Goal: Task Accomplishment & Management: Use online tool/utility

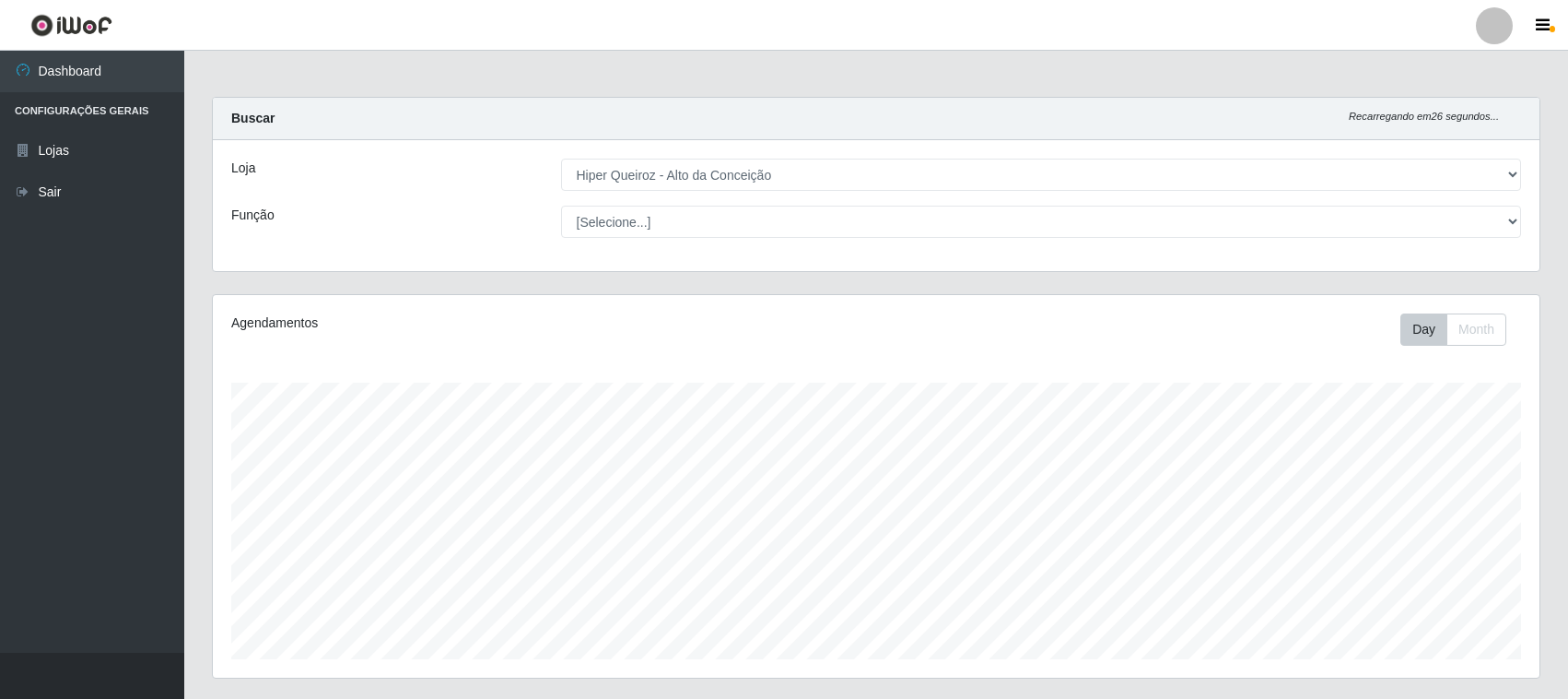
select select "515"
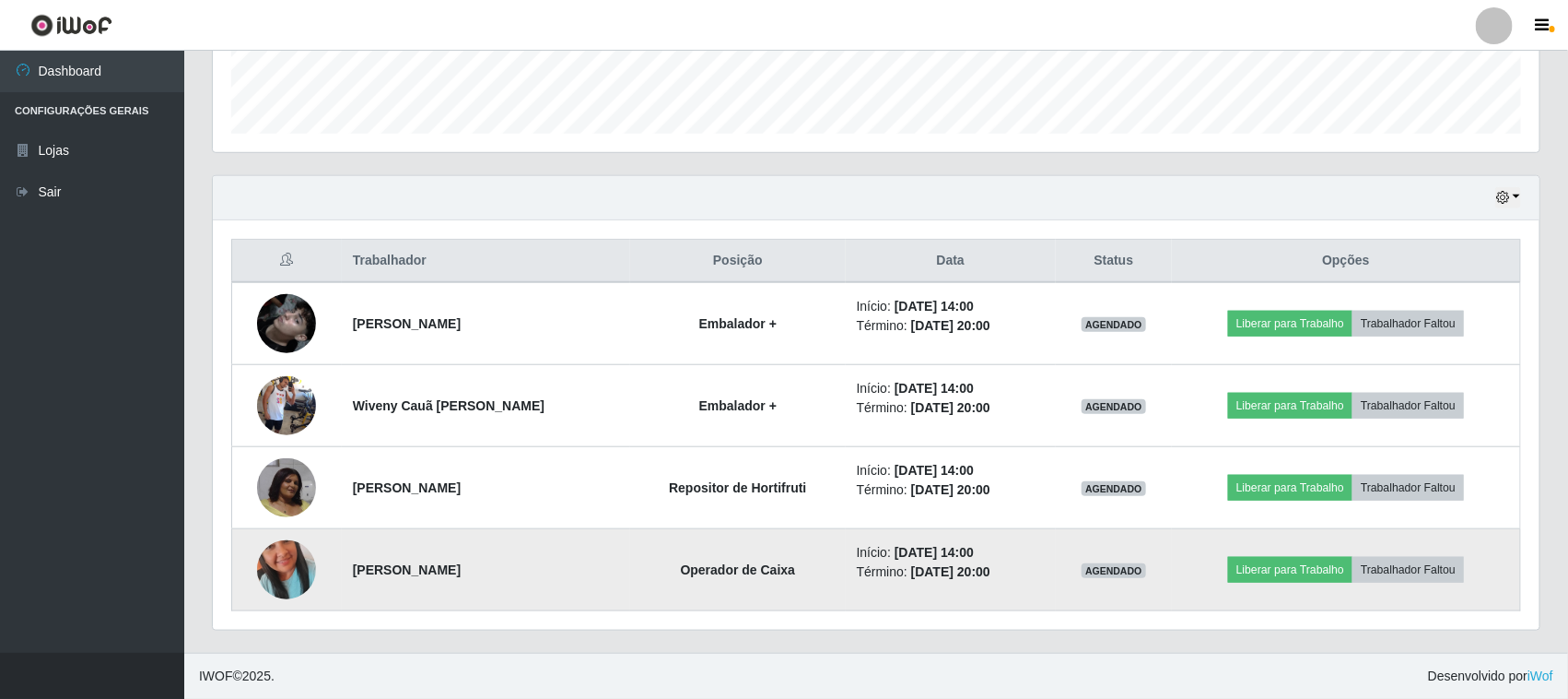
scroll to position [383, 1326]
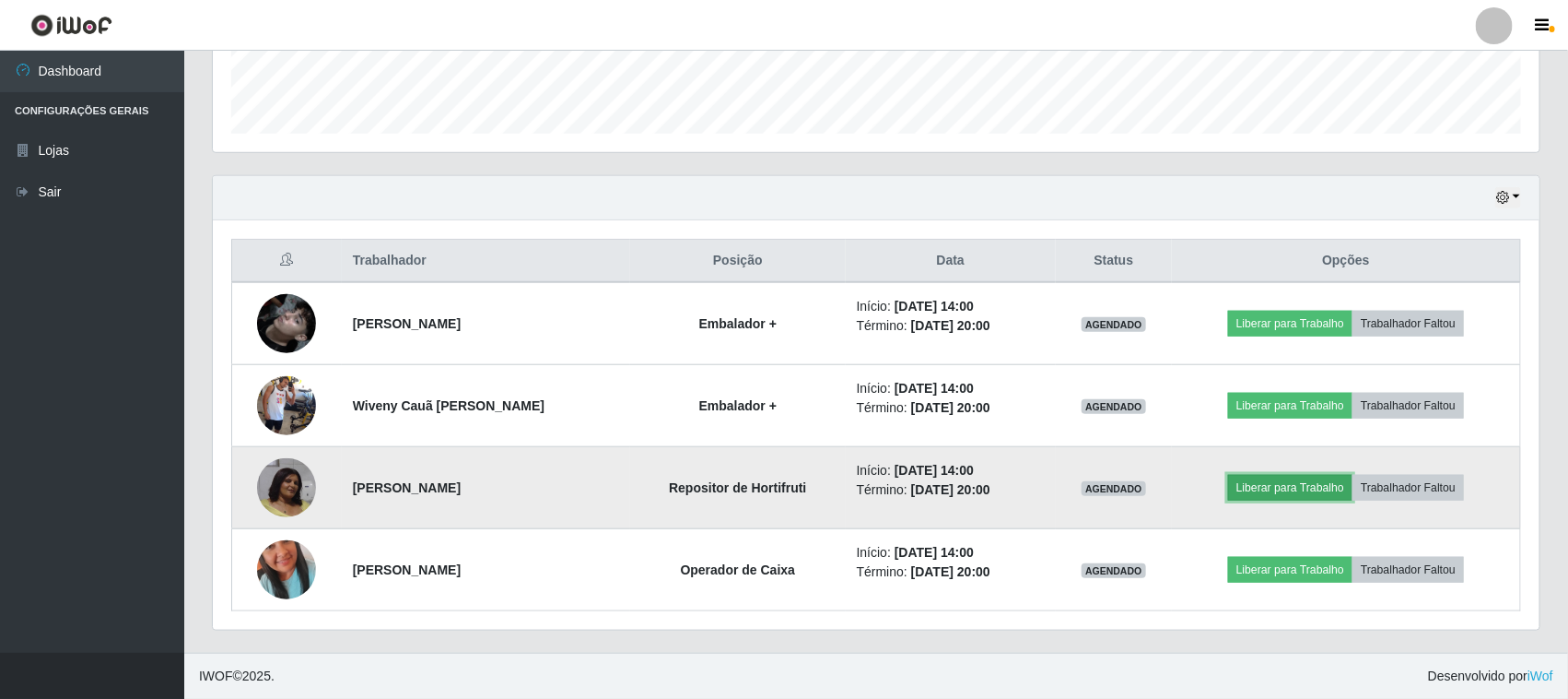
click at [1293, 496] on button "Liberar para Trabalho" at bounding box center [1290, 487] width 124 height 26
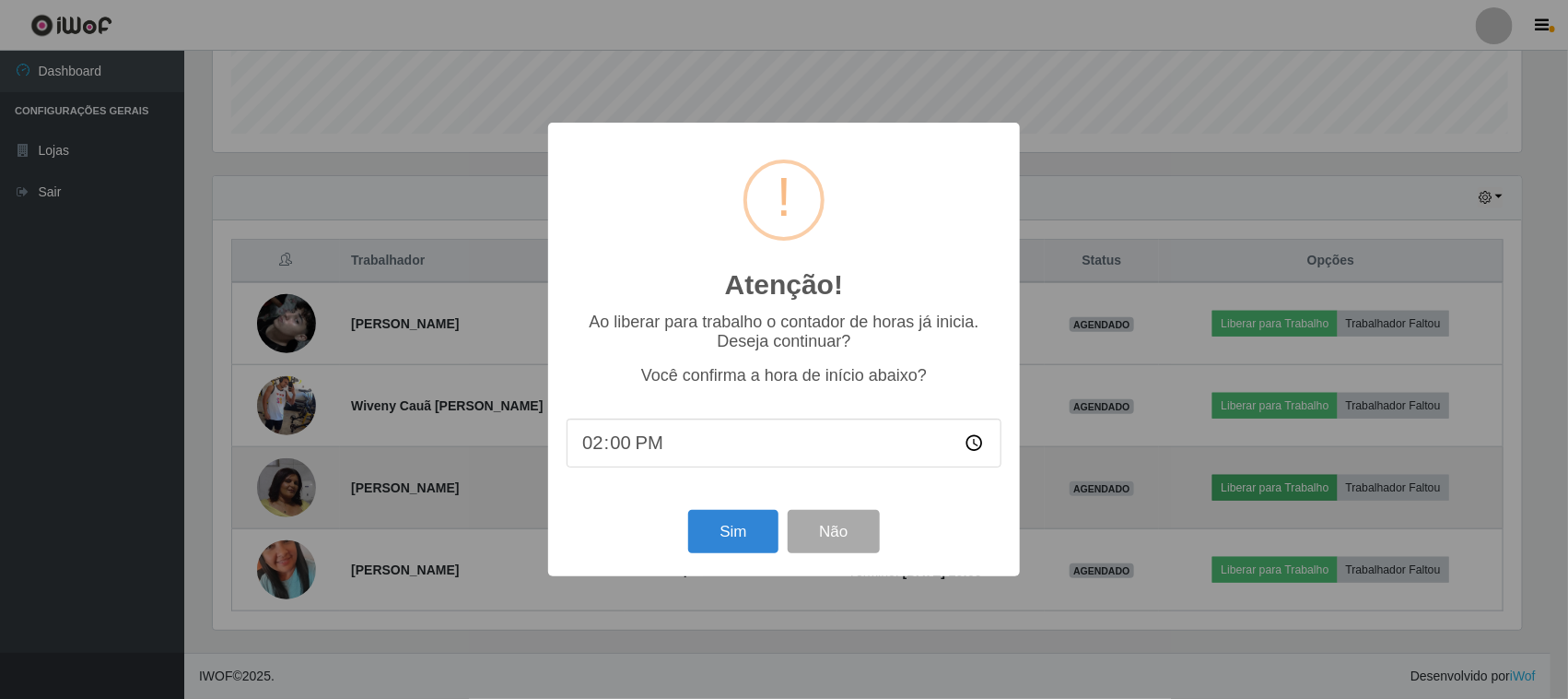
scroll to position [383, 1314]
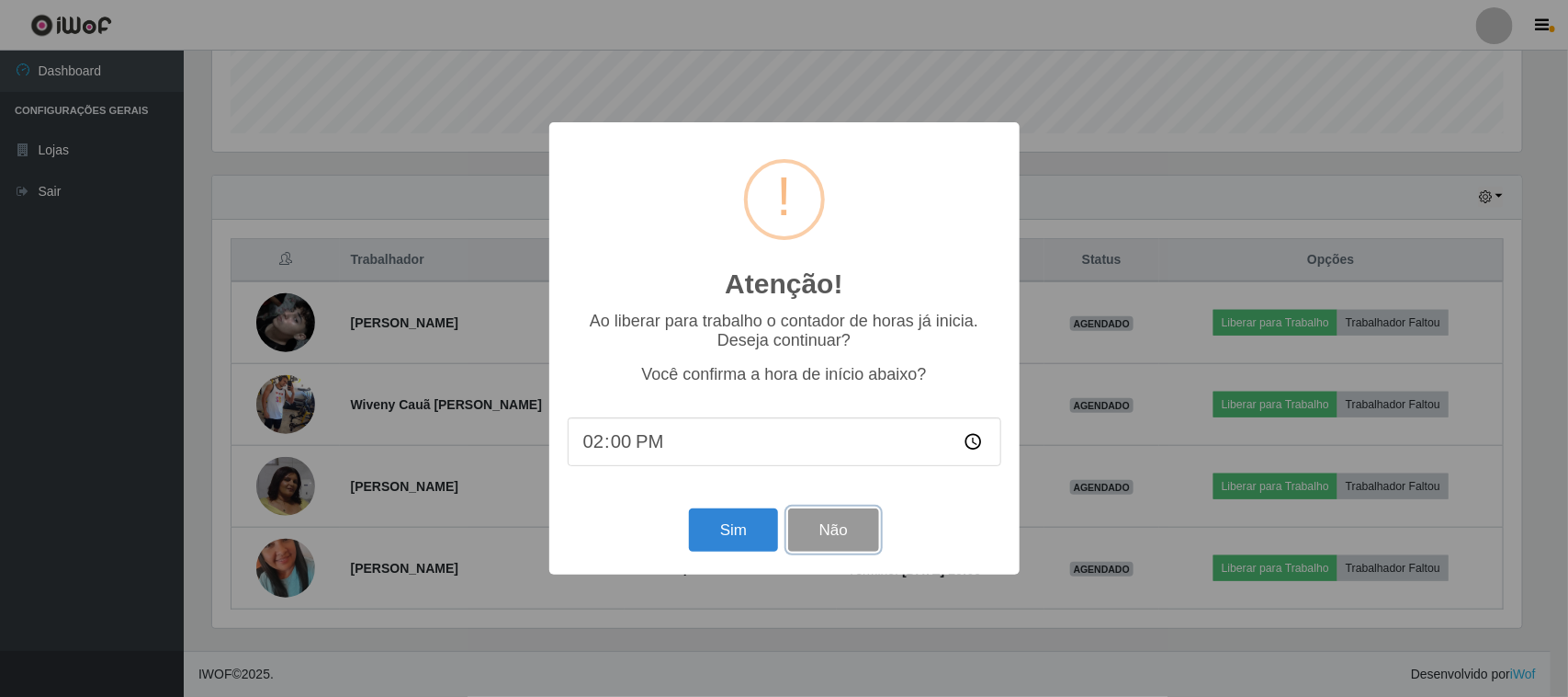
click at [866, 527] on button "Não" at bounding box center [833, 529] width 91 height 43
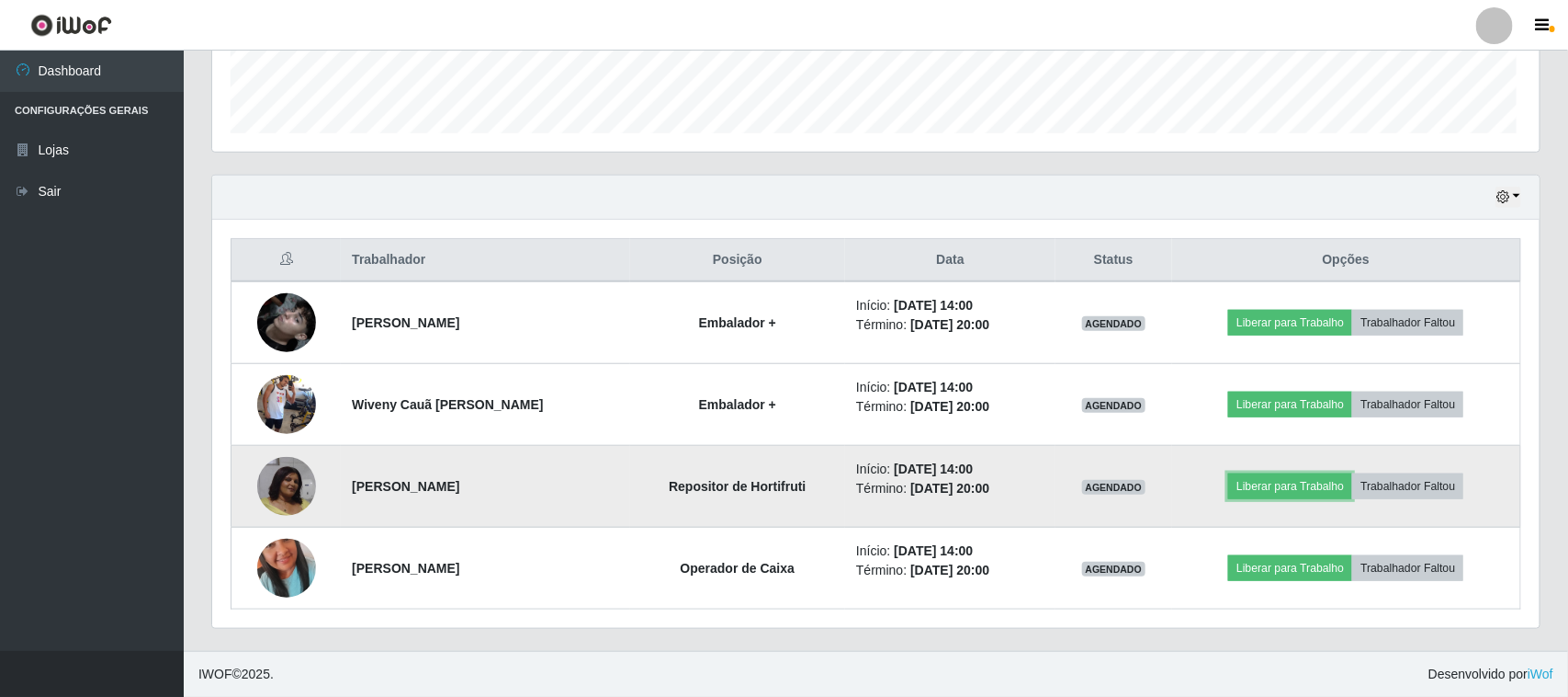
scroll to position [382, 1322]
click at [1278, 493] on button "Liberar para Trabalho" at bounding box center [1286, 486] width 124 height 26
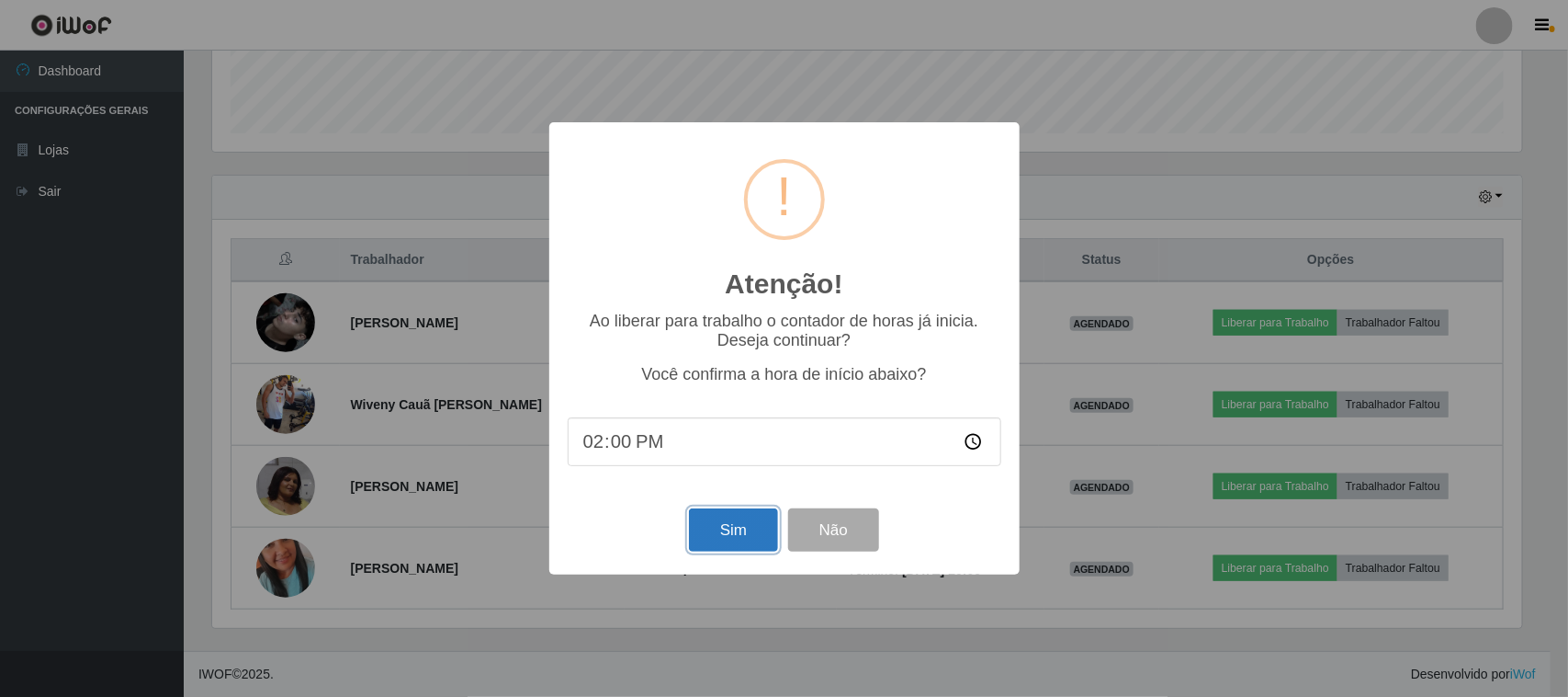
click at [713, 533] on button "Sim" at bounding box center [733, 529] width 89 height 43
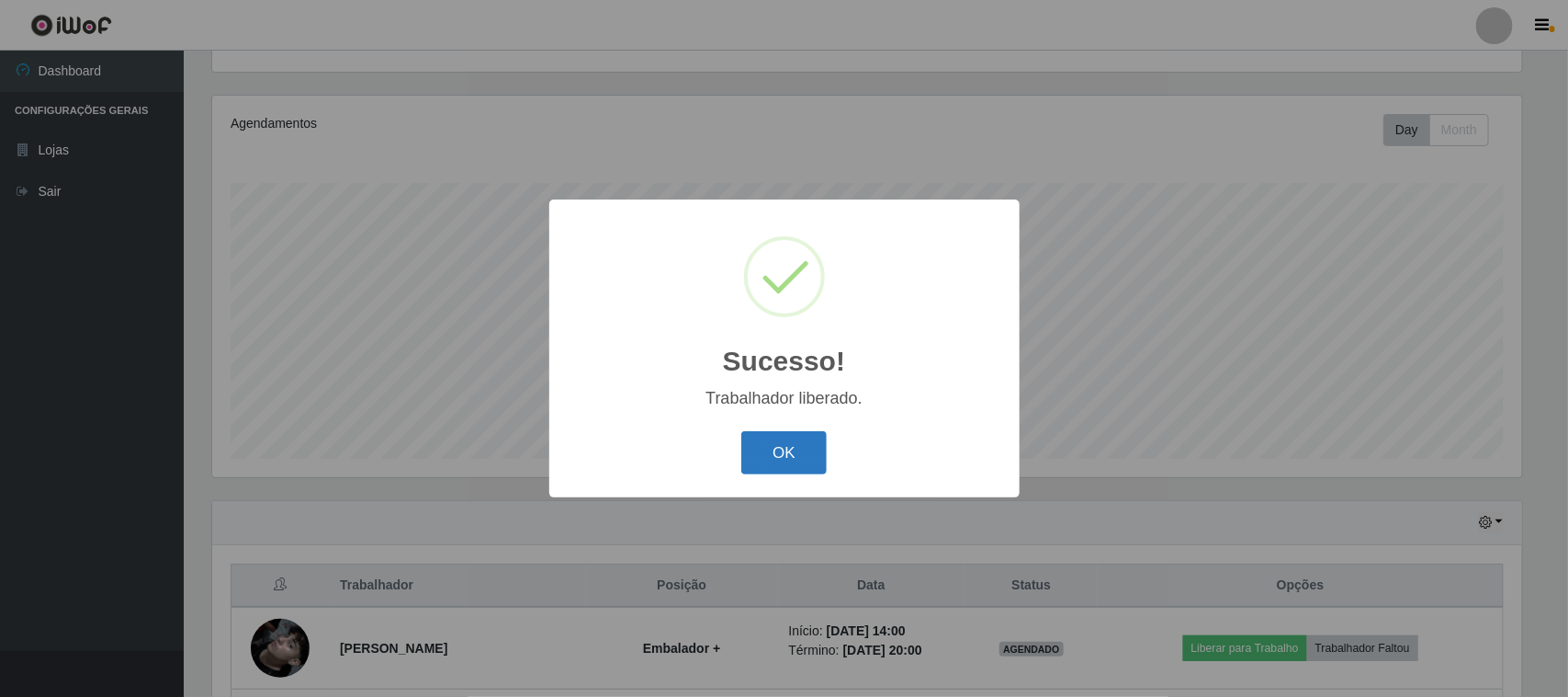
click at [782, 465] on button "OK" at bounding box center [784, 452] width 85 height 43
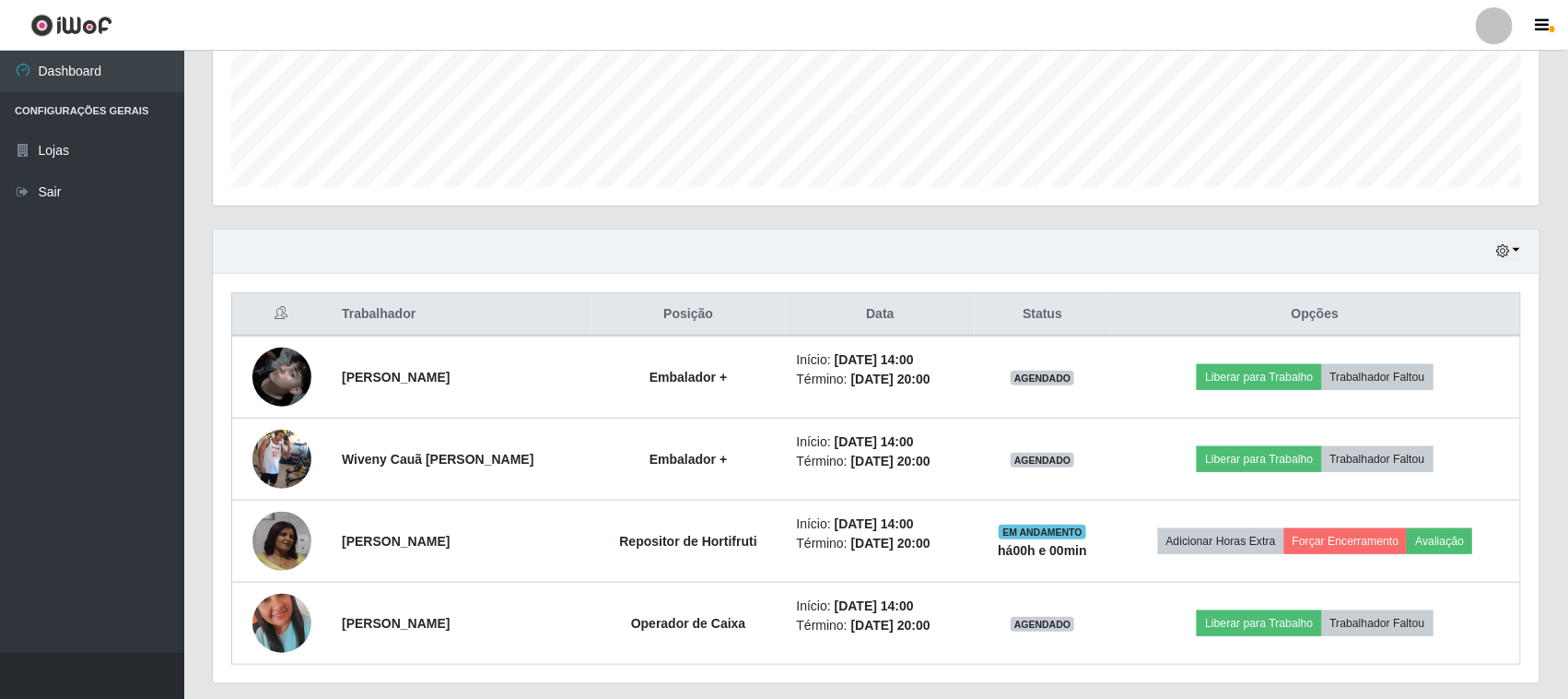
scroll to position [528, 0]
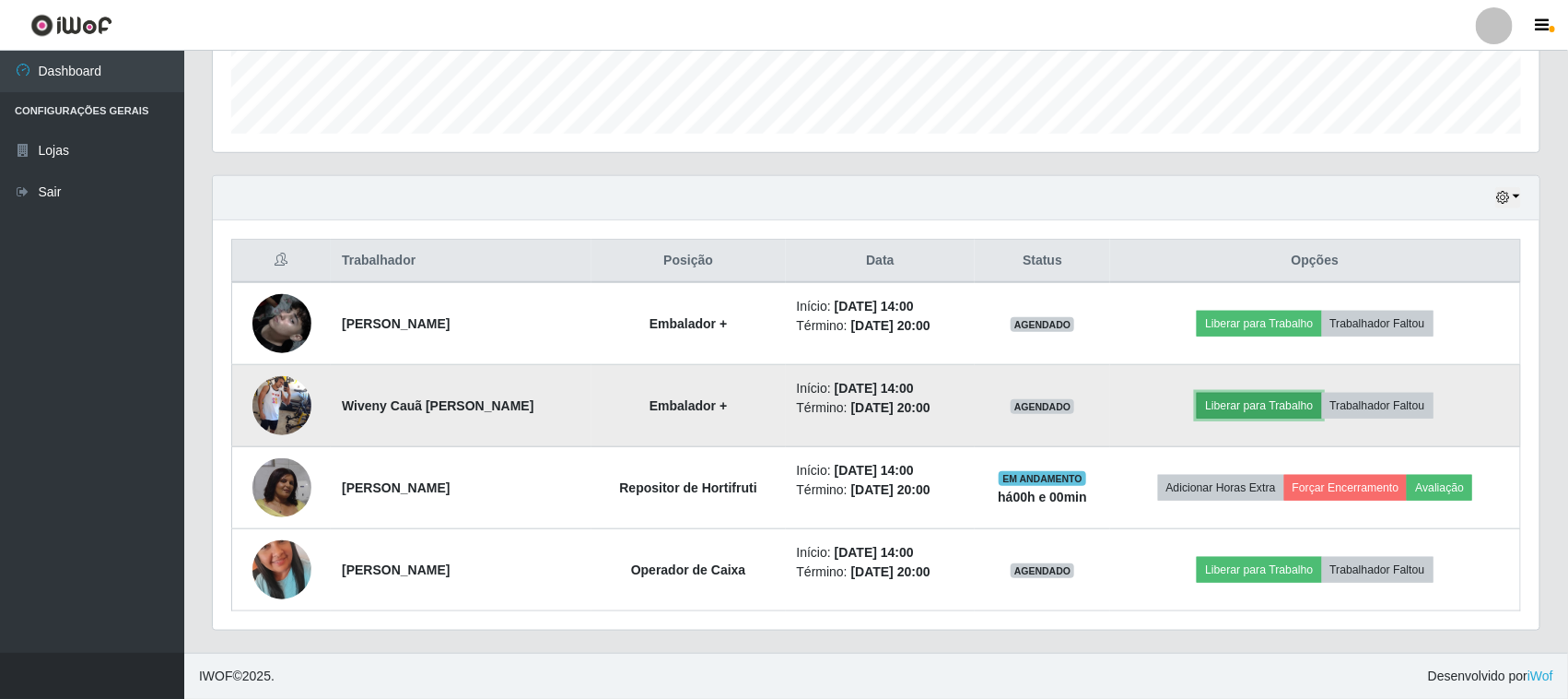
click at [1231, 399] on button "Liberar para Trabalho" at bounding box center [1258, 405] width 124 height 26
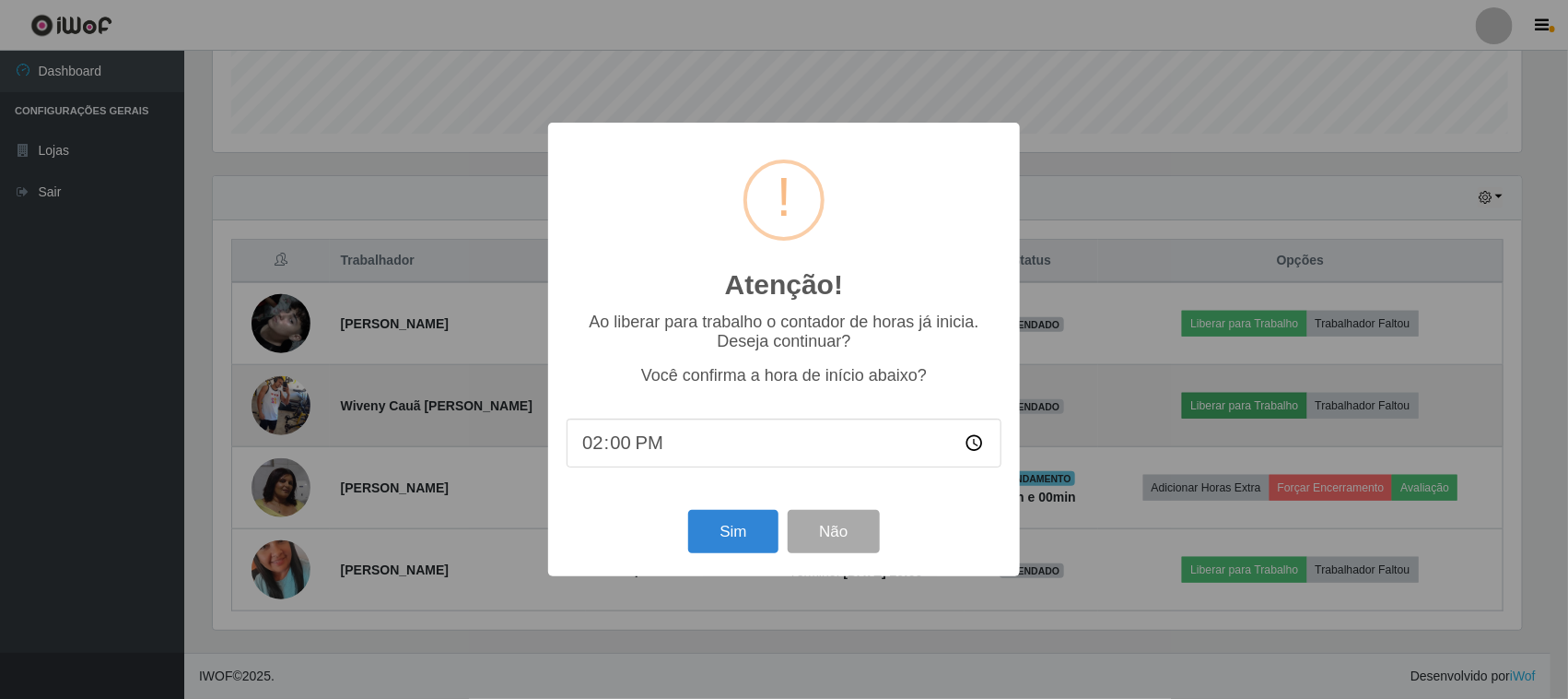
scroll to position [383, 1314]
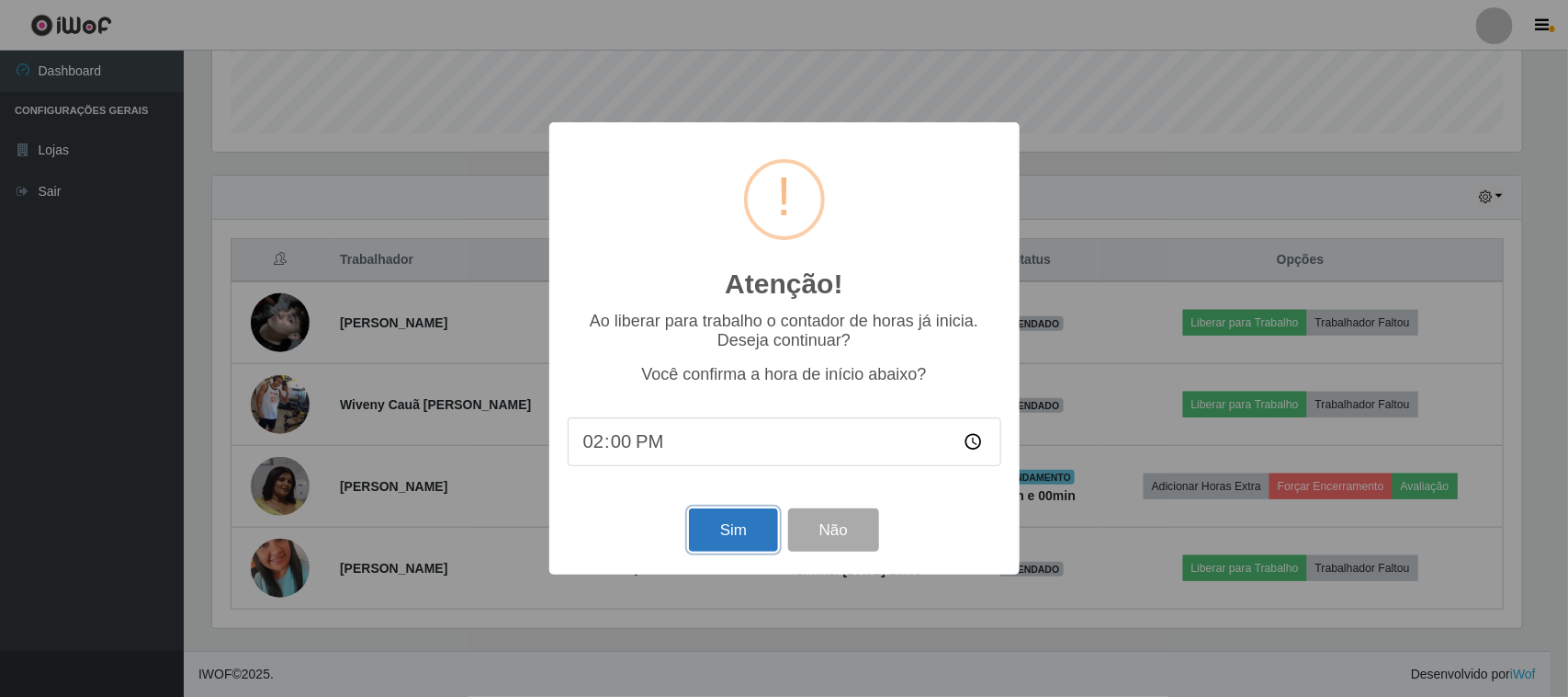
click at [714, 541] on button "Sim" at bounding box center [733, 529] width 89 height 43
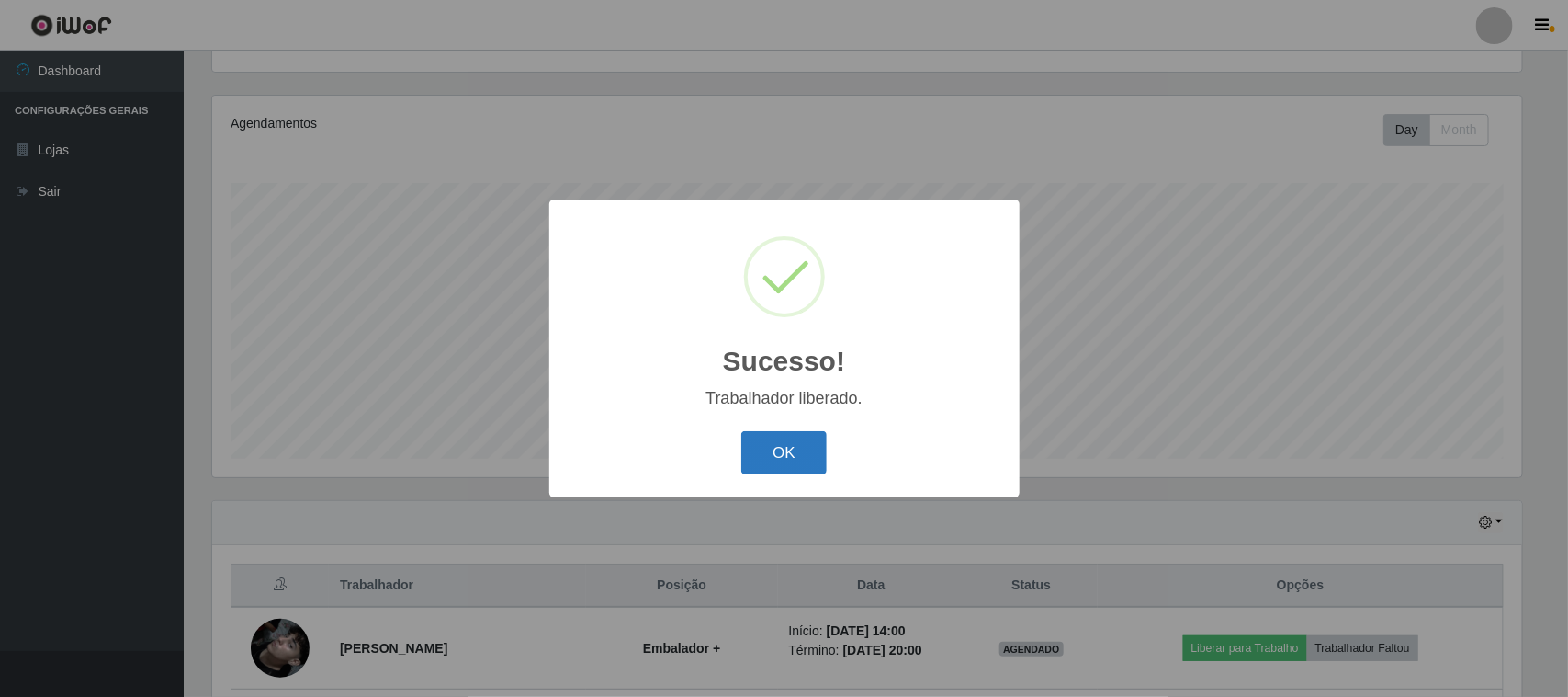
click at [806, 447] on button "OK" at bounding box center [784, 452] width 85 height 43
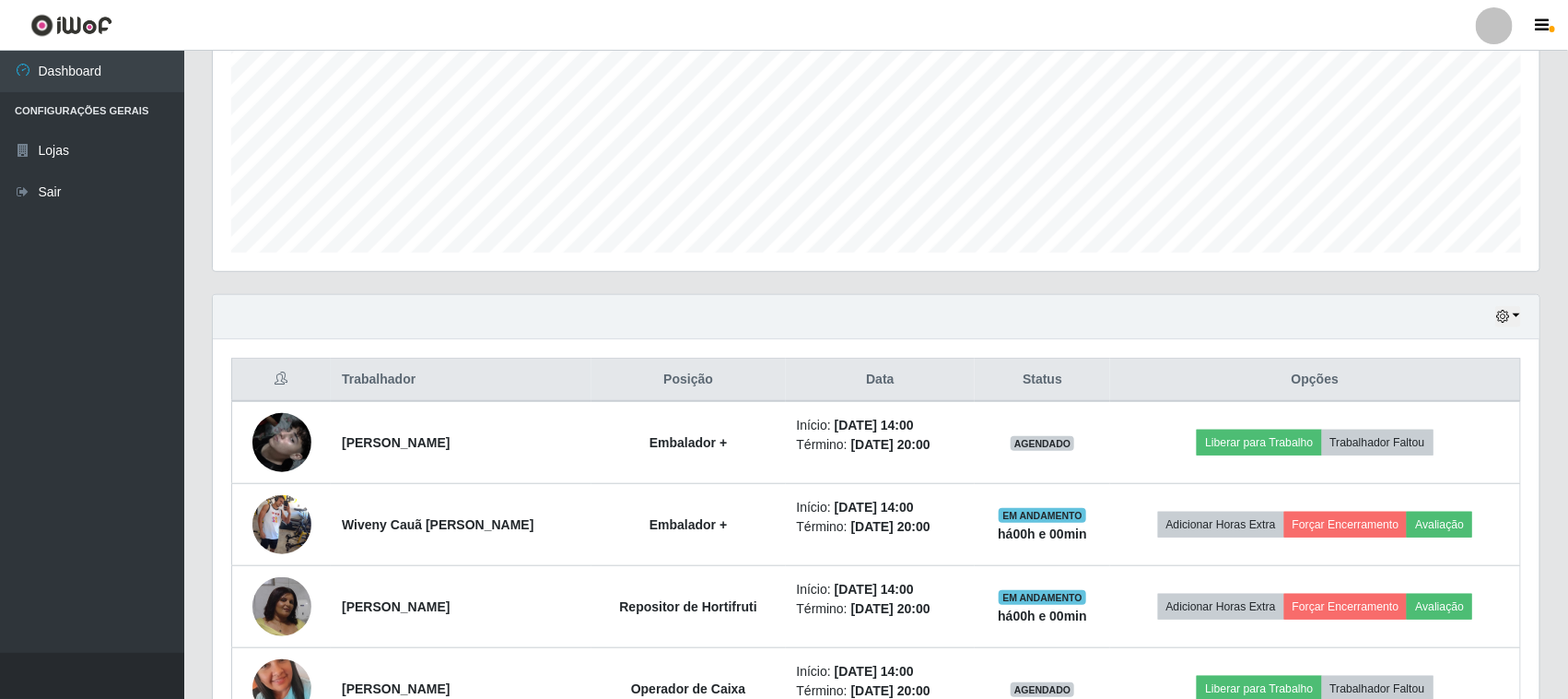
scroll to position [528, 0]
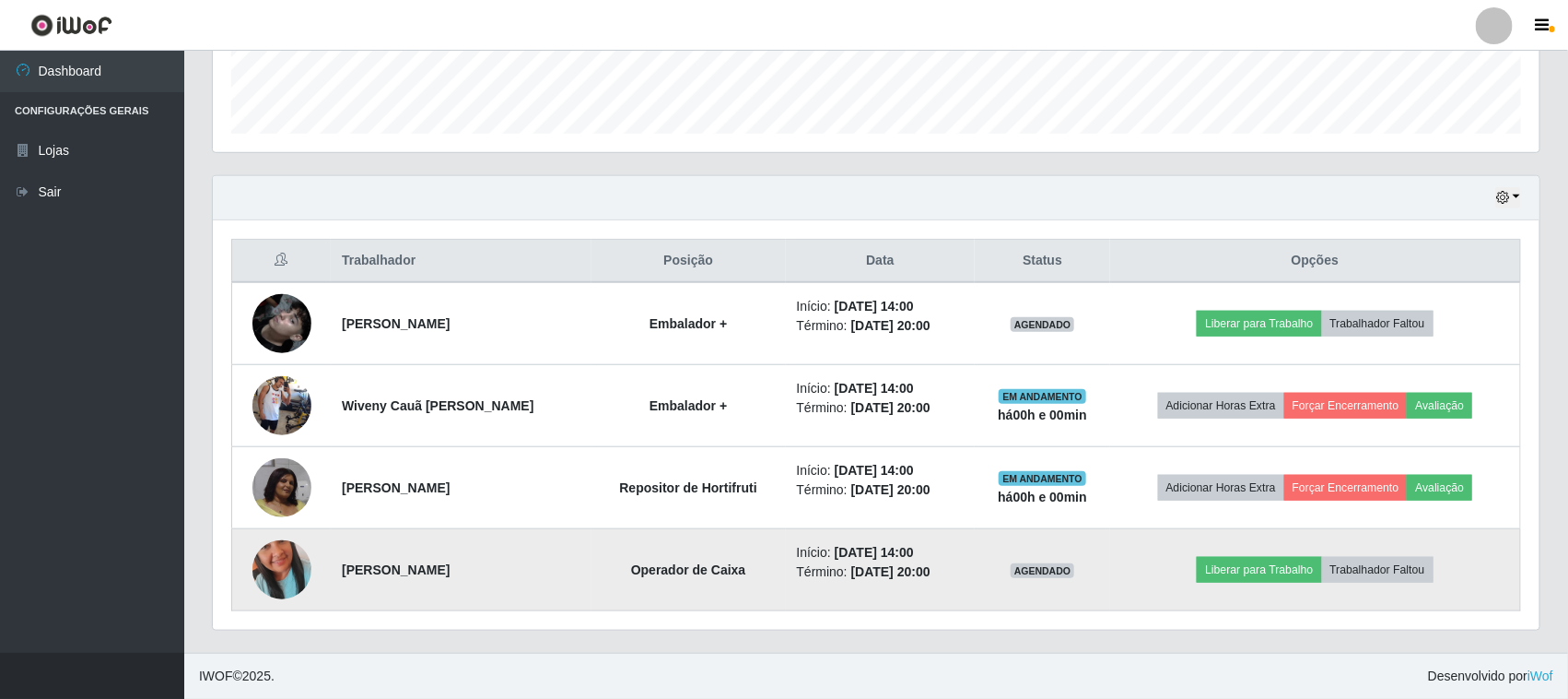
click at [279, 549] on img at bounding box center [281, 569] width 59 height 105
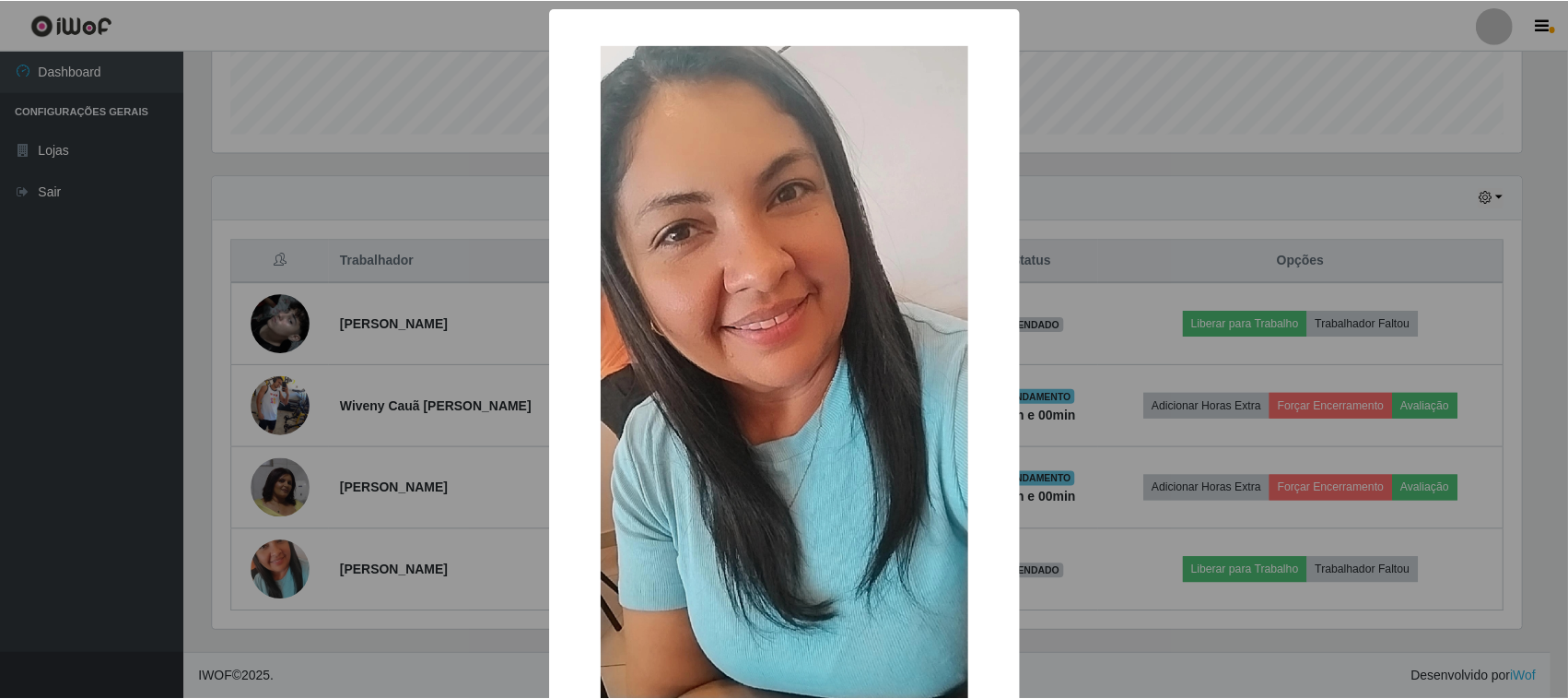
scroll to position [117, 0]
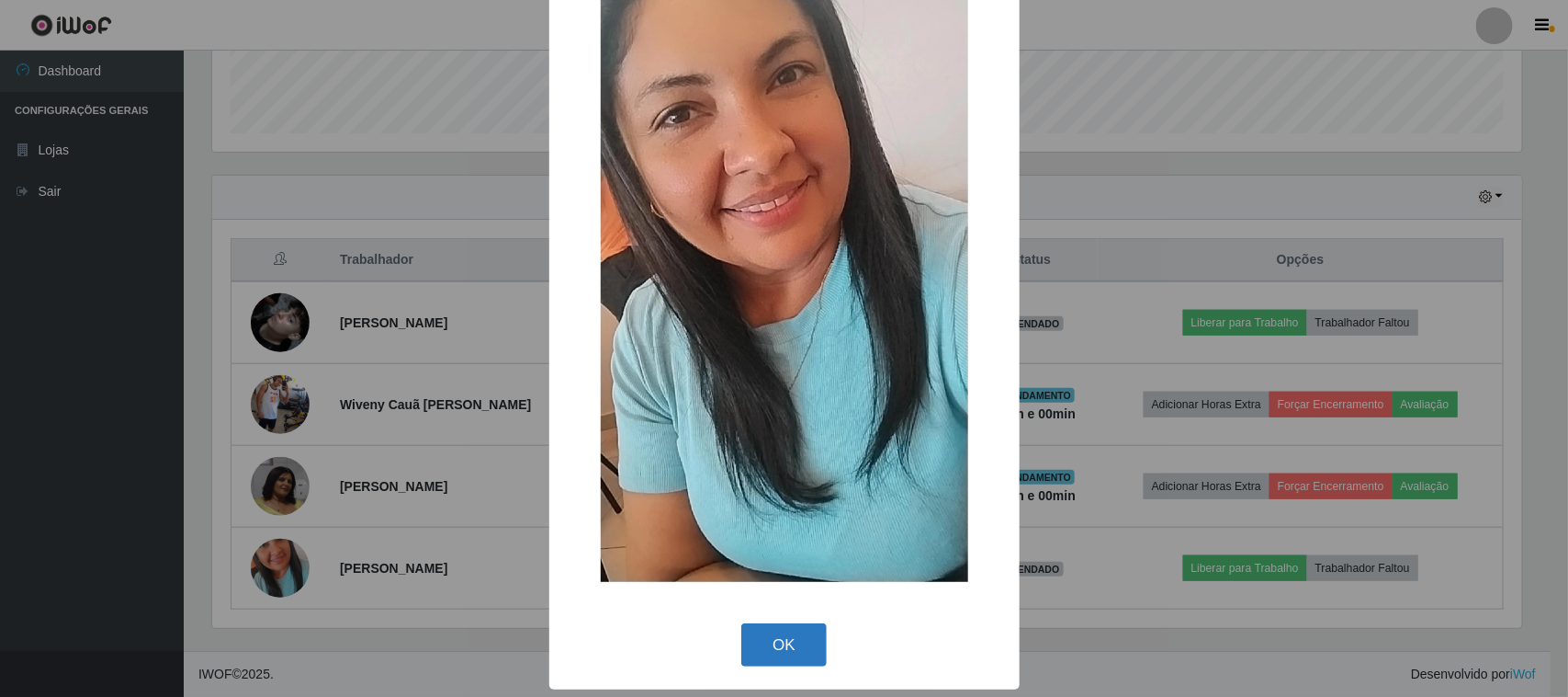
click at [769, 640] on button "OK" at bounding box center [784, 644] width 85 height 43
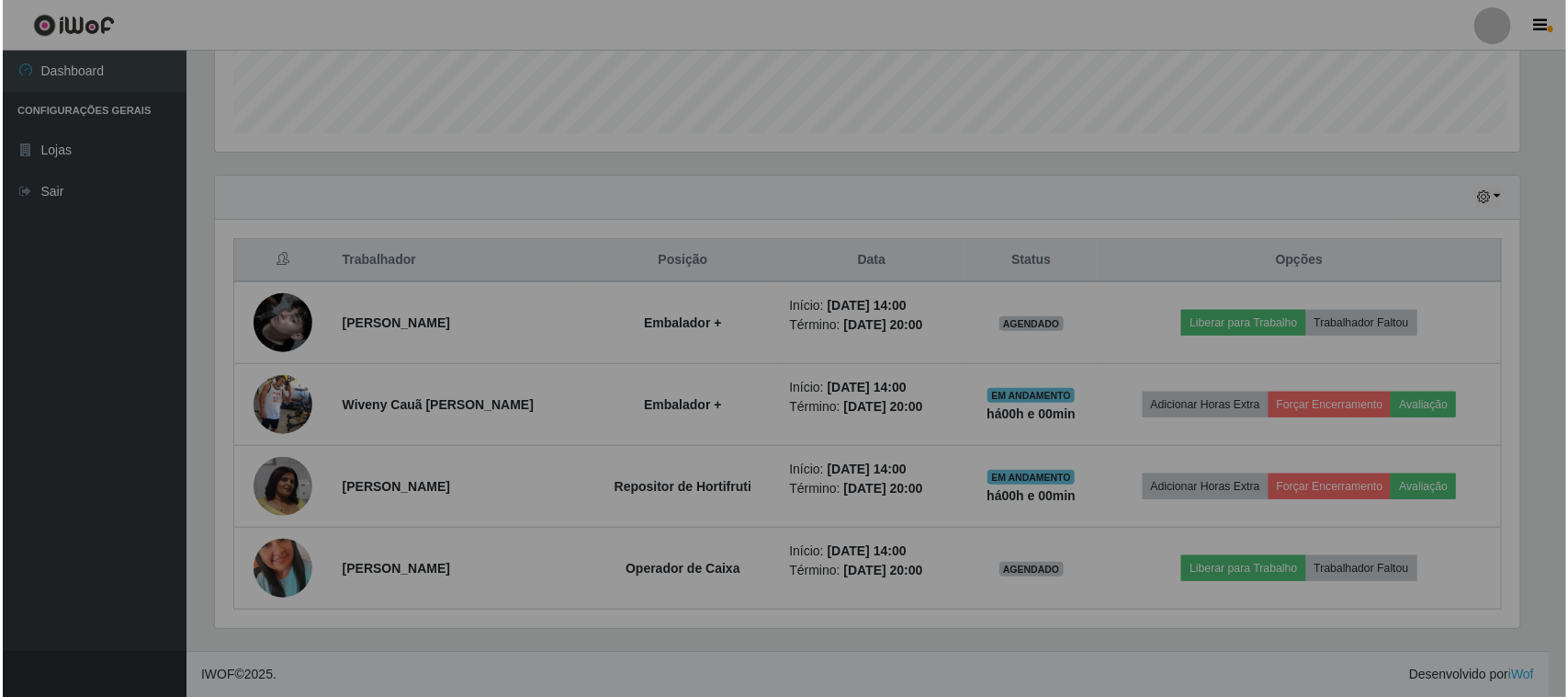
scroll to position [382, 1322]
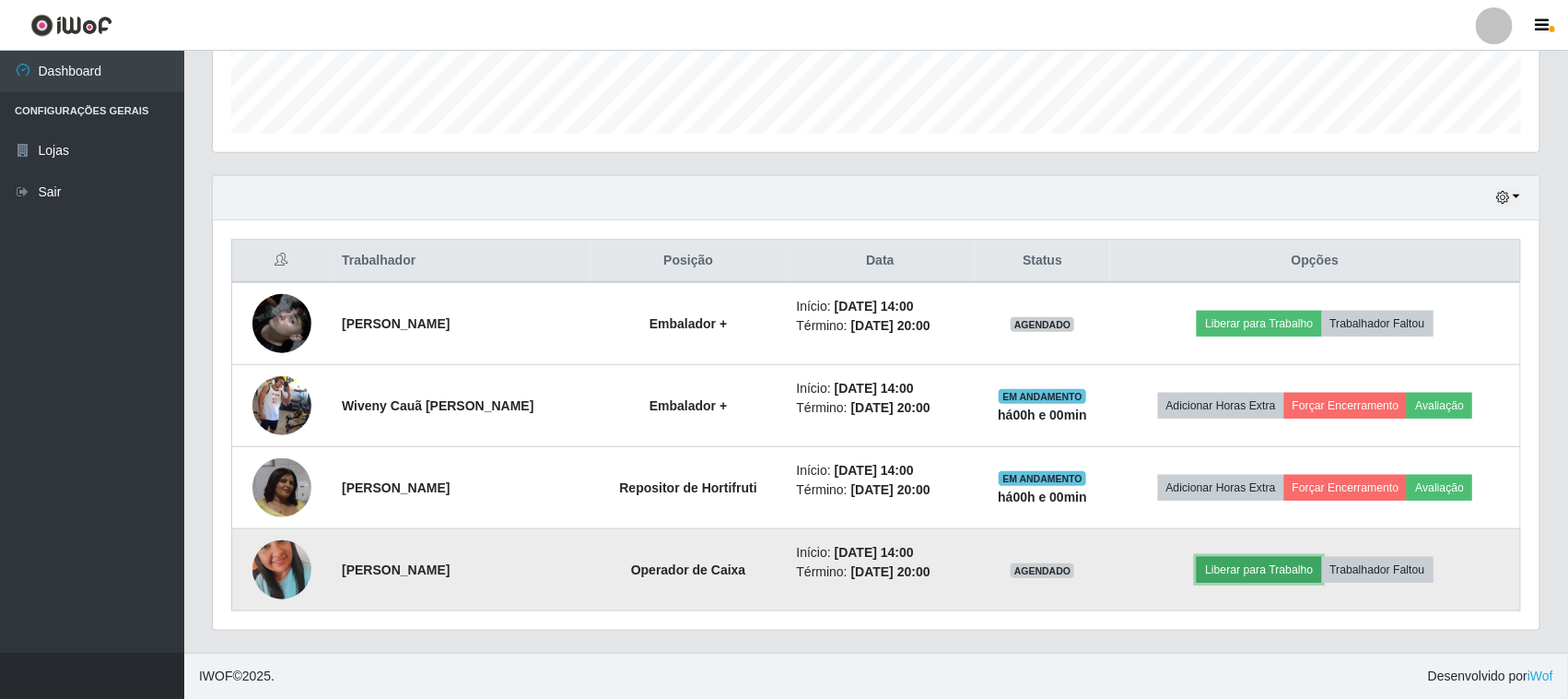
click at [1262, 563] on button "Liberar para Trabalho" at bounding box center [1258, 569] width 124 height 26
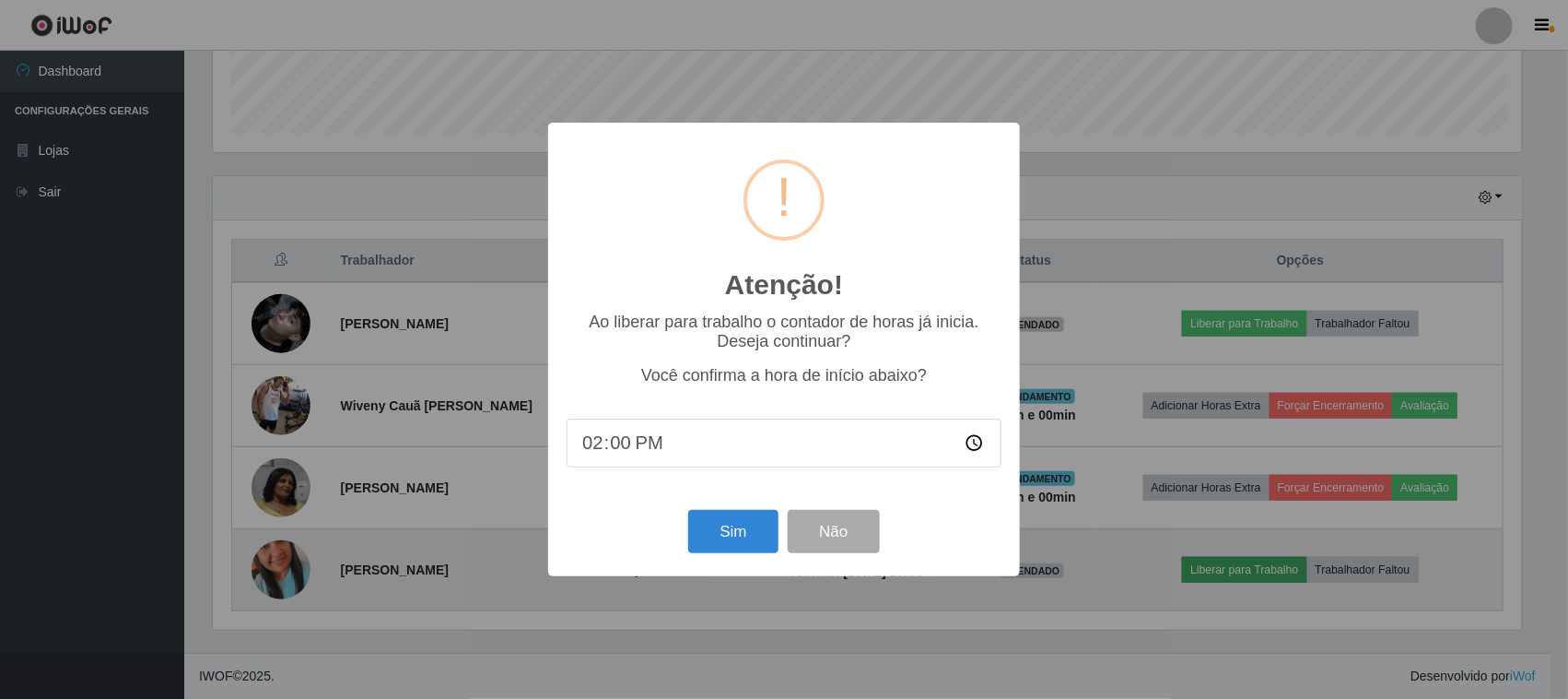
scroll to position [383, 1314]
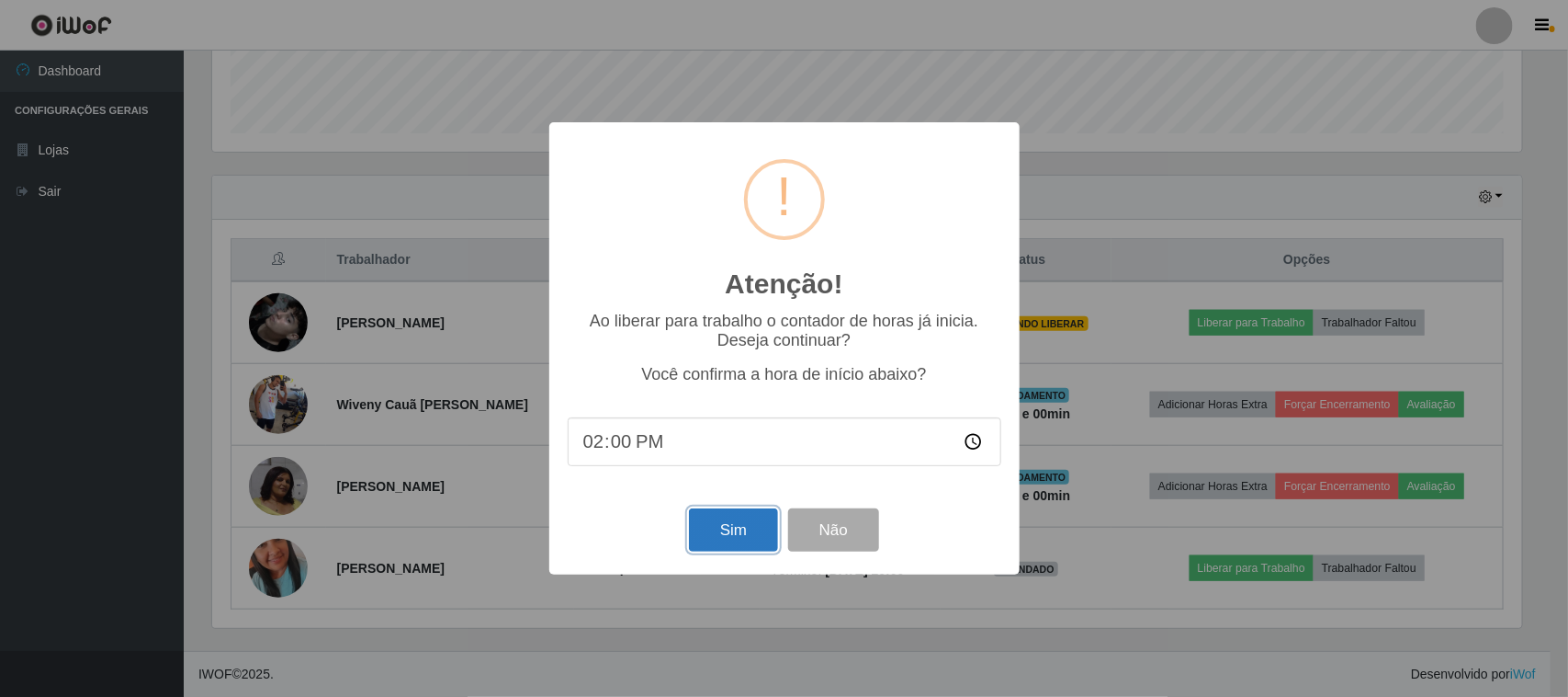
click at [732, 526] on button "Sim" at bounding box center [733, 529] width 89 height 43
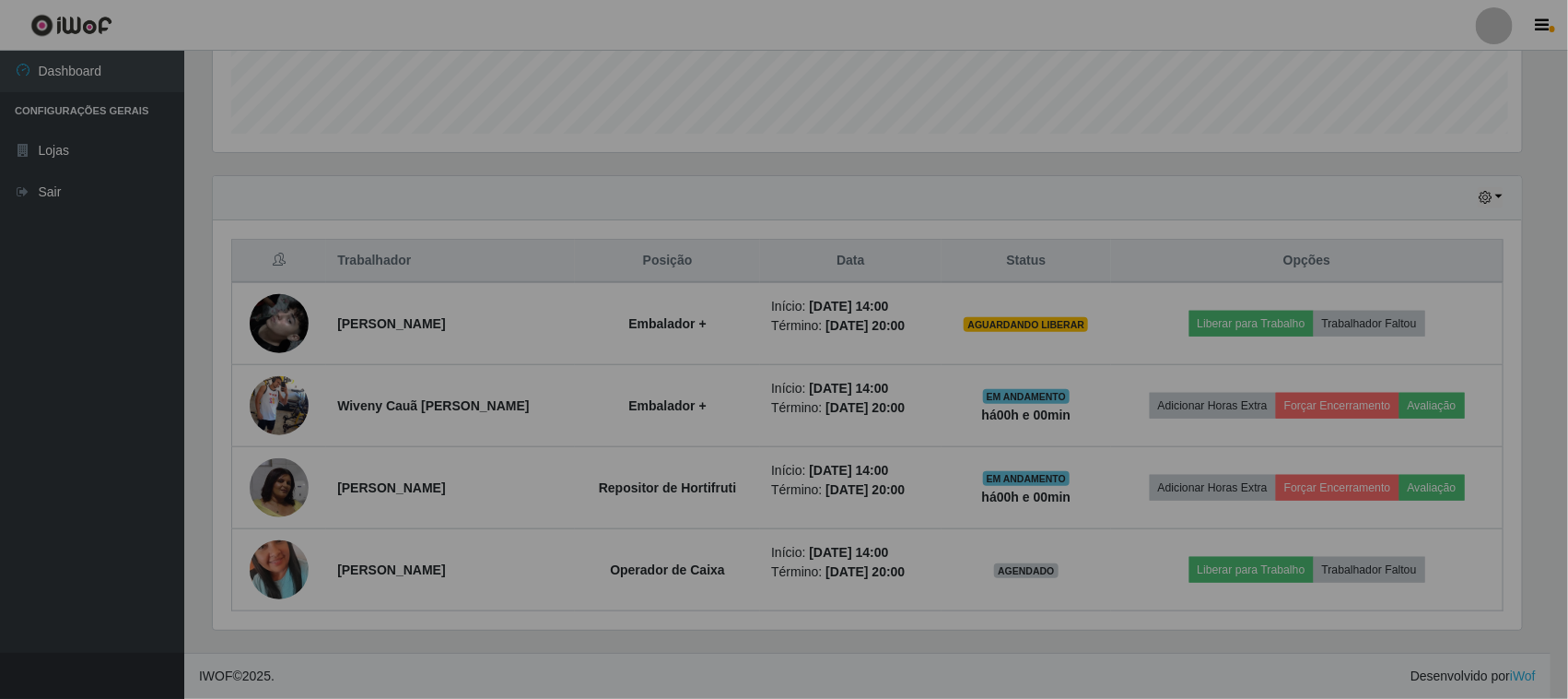
scroll to position [0, 0]
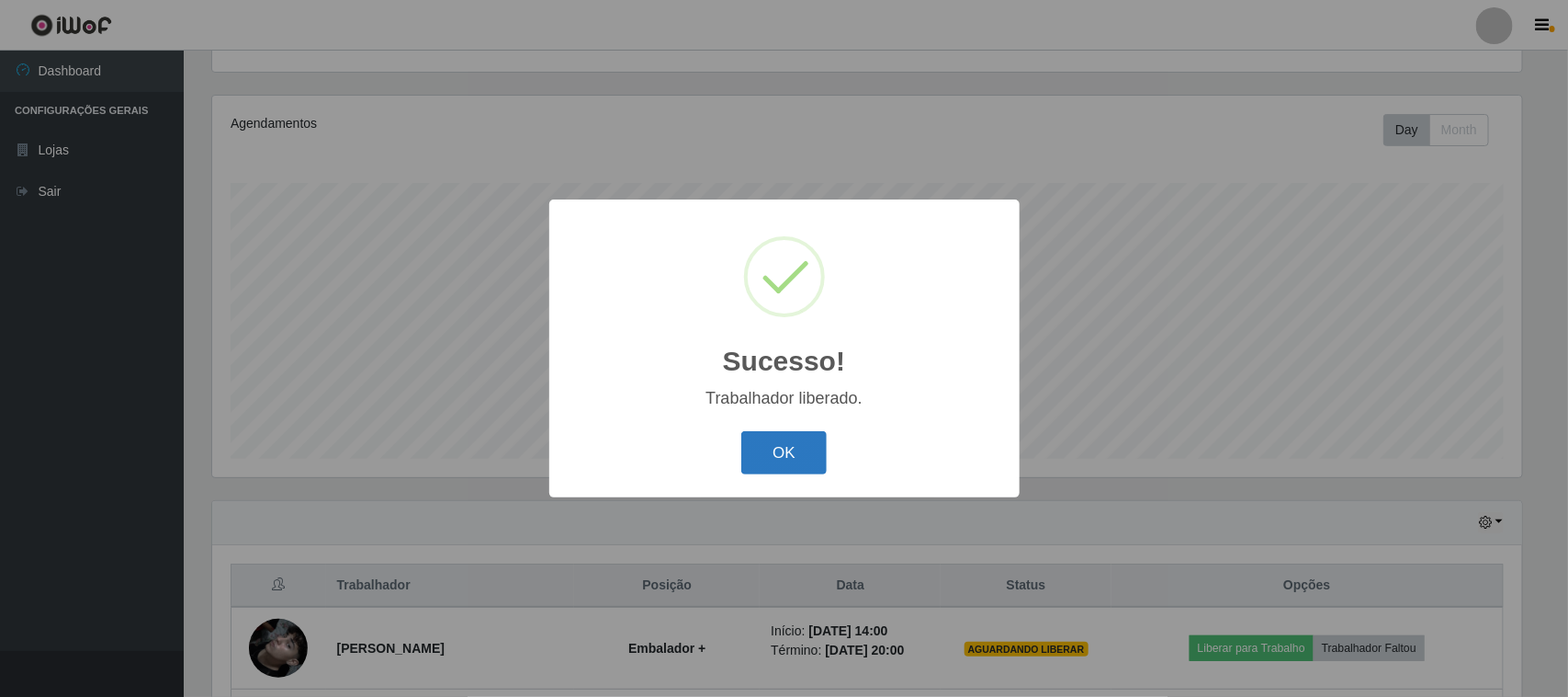
click at [785, 456] on button "OK" at bounding box center [784, 452] width 85 height 43
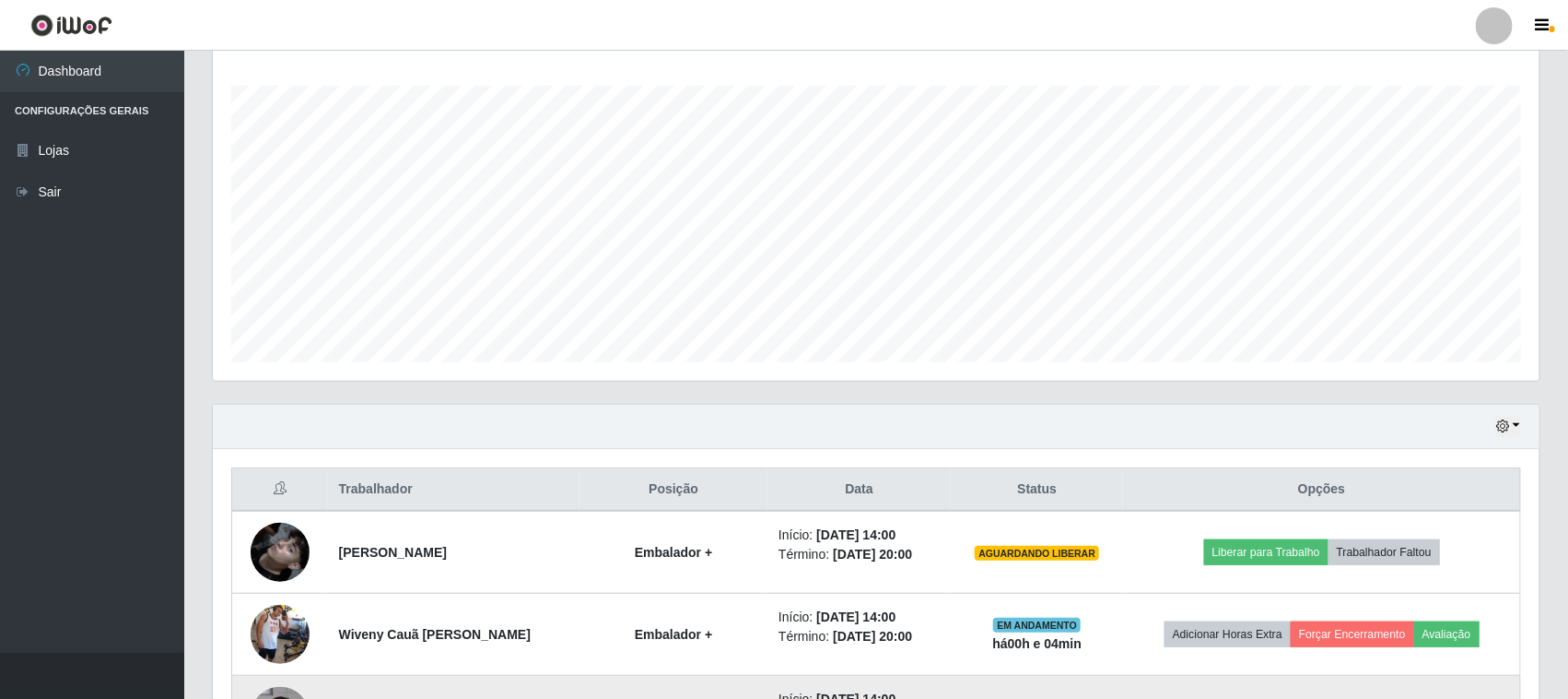
scroll to position [528, 0]
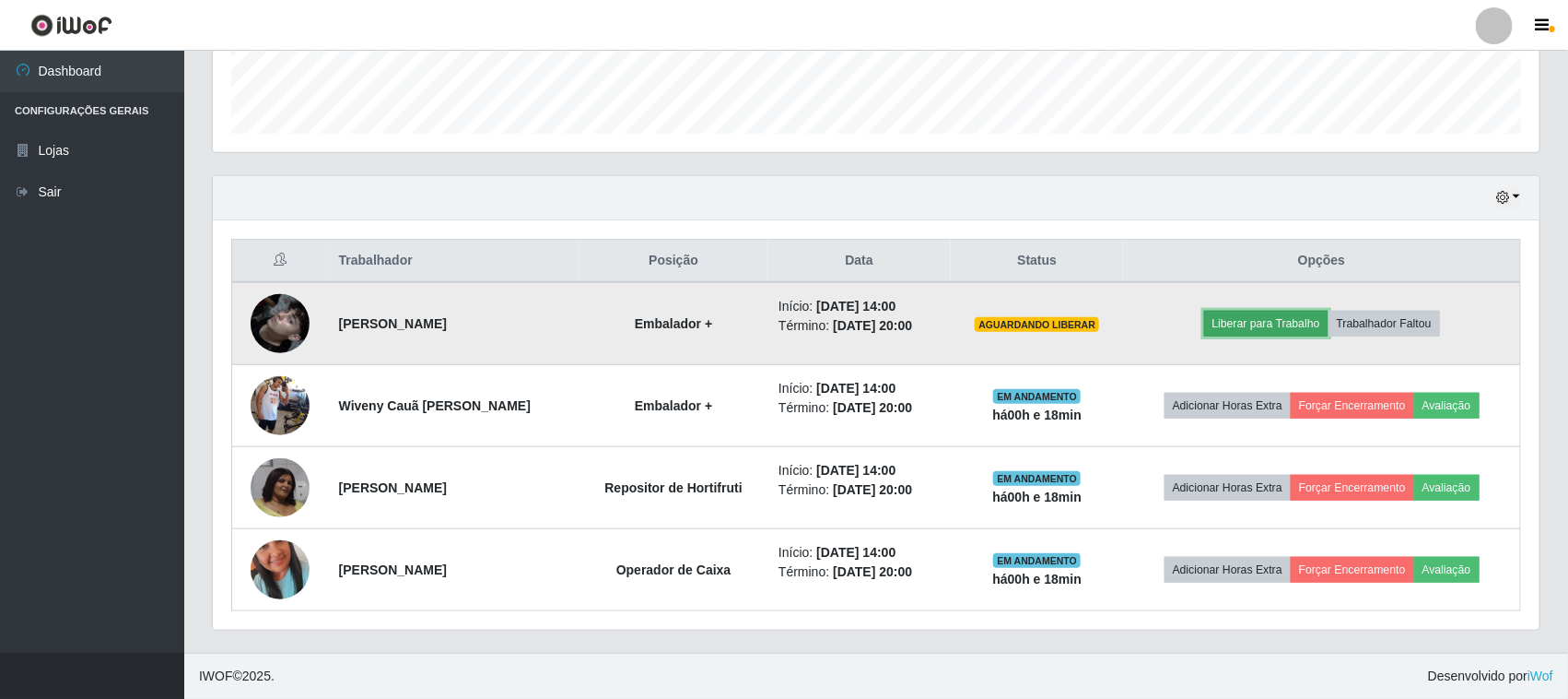
click at [1242, 321] on button "Liberar para Trabalho" at bounding box center [1266, 324] width 124 height 26
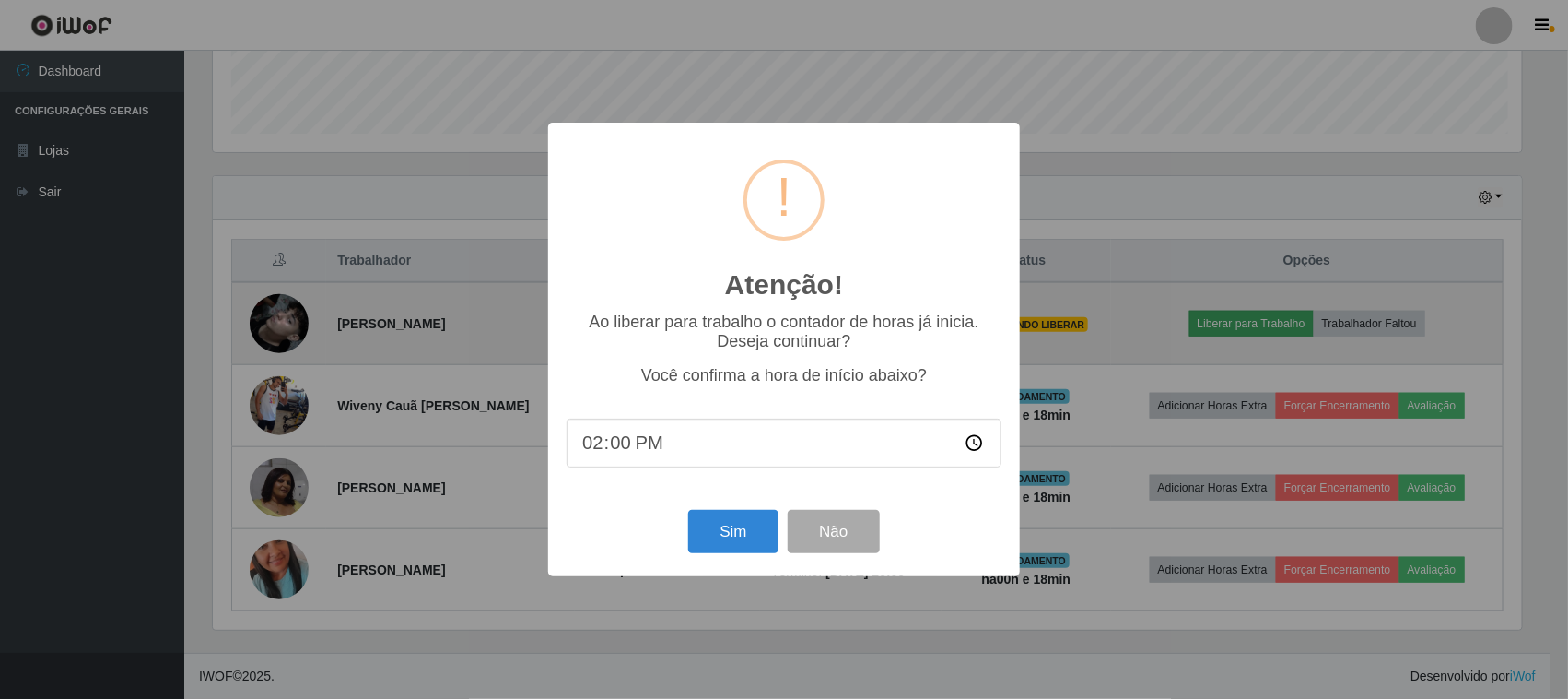
scroll to position [383, 1314]
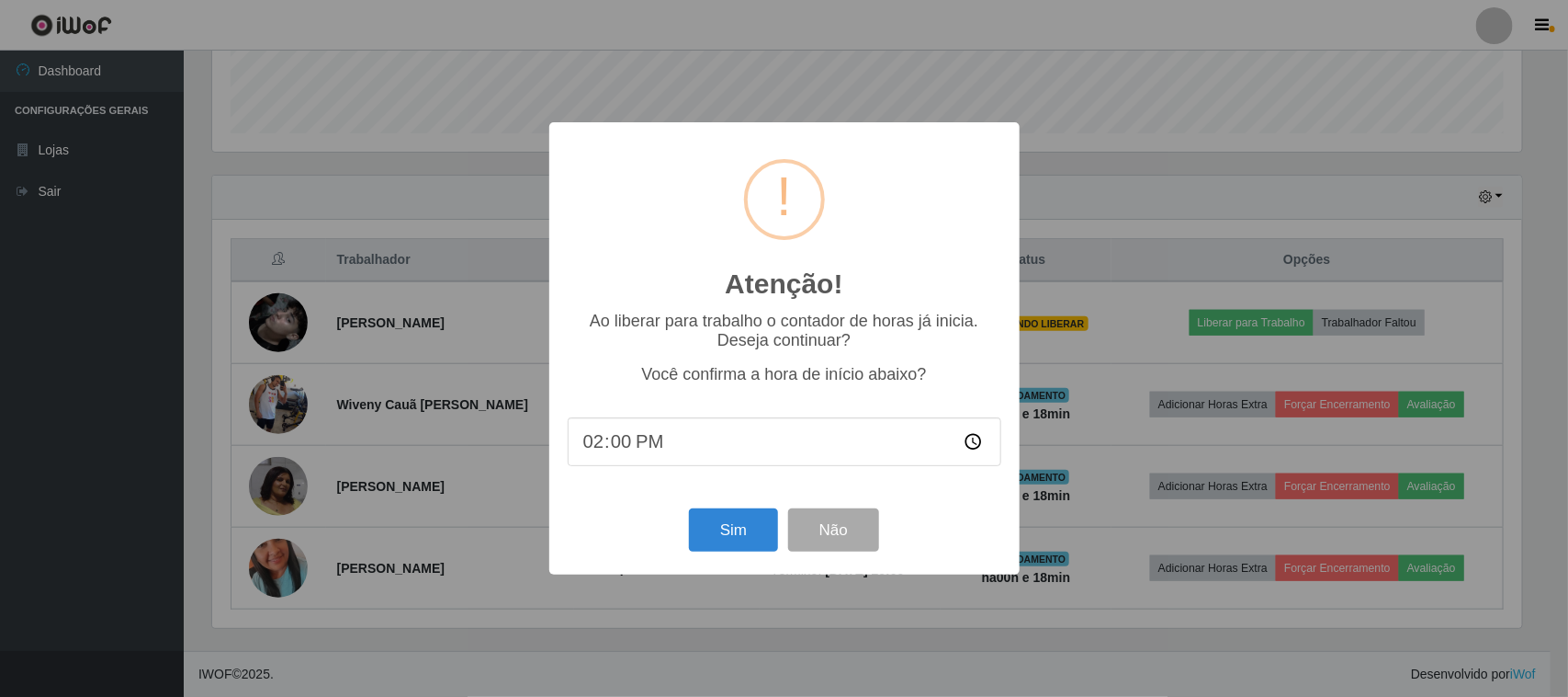
drag, startPoint x: 699, startPoint y: 423, endPoint x: 673, endPoint y: 440, distance: 31.1
click at [699, 424] on input "14:00" at bounding box center [785, 442] width 434 height 49
click at [663, 447] on input "14:00" at bounding box center [785, 442] width 434 height 49
click at [656, 450] on input "14:00" at bounding box center [785, 442] width 434 height 49
click at [638, 452] on input "14:00" at bounding box center [785, 442] width 434 height 49
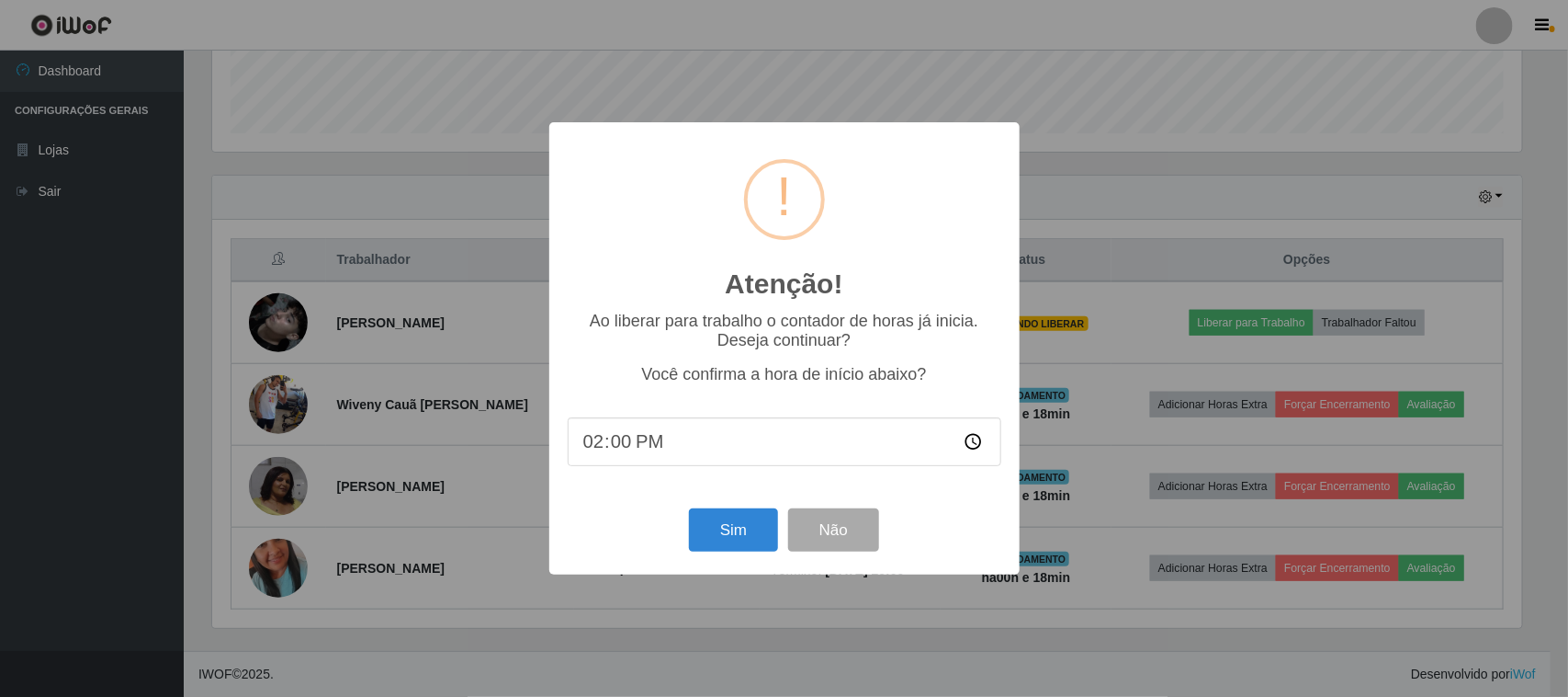
click at [612, 453] on input "14:00" at bounding box center [785, 442] width 434 height 49
click at [623, 444] on input "14:00" at bounding box center [785, 442] width 434 height 49
type input "14:19"
click at [731, 540] on button "Sim" at bounding box center [733, 529] width 89 height 43
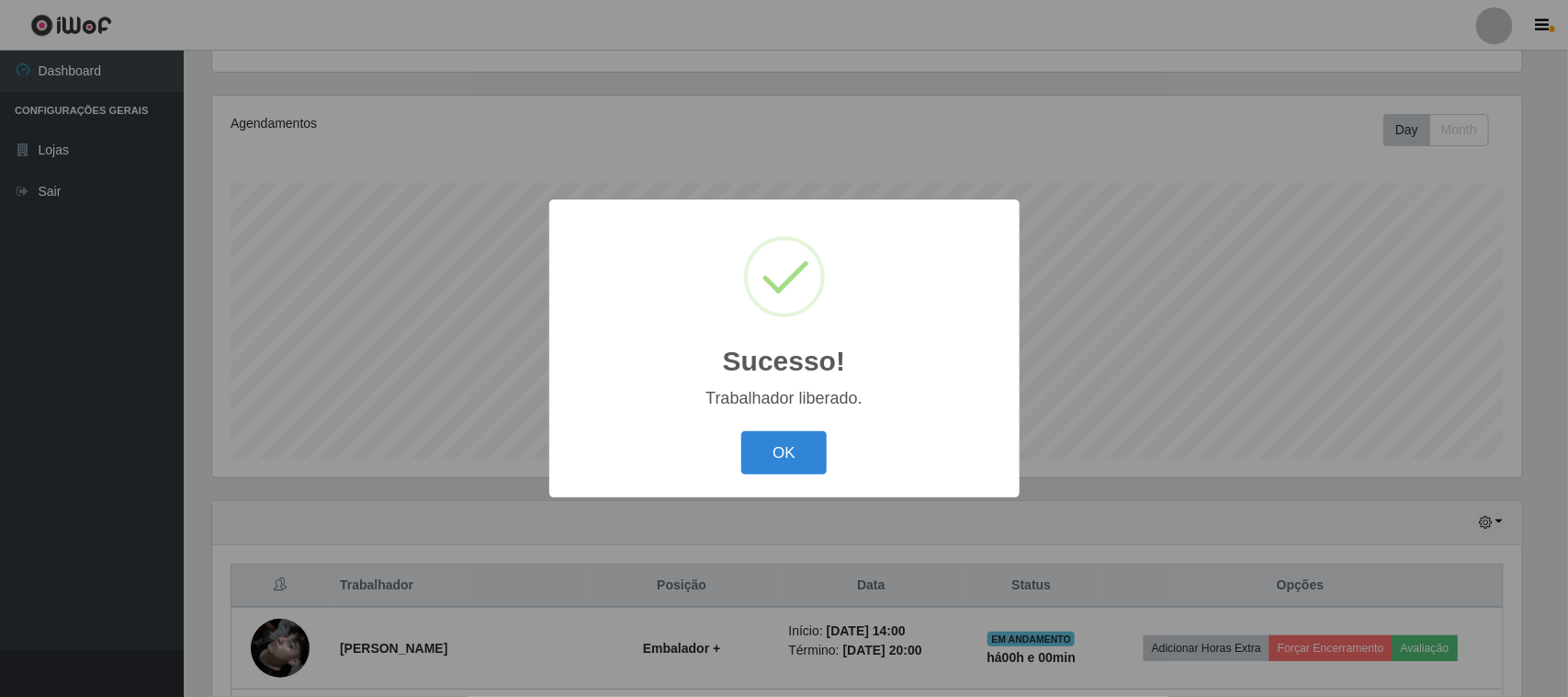
click at [776, 425] on div "Sucesso! × Trabalhador liberado. OK Cancel" at bounding box center [784, 348] width 470 height 298
click at [772, 456] on button "OK" at bounding box center [784, 452] width 85 height 43
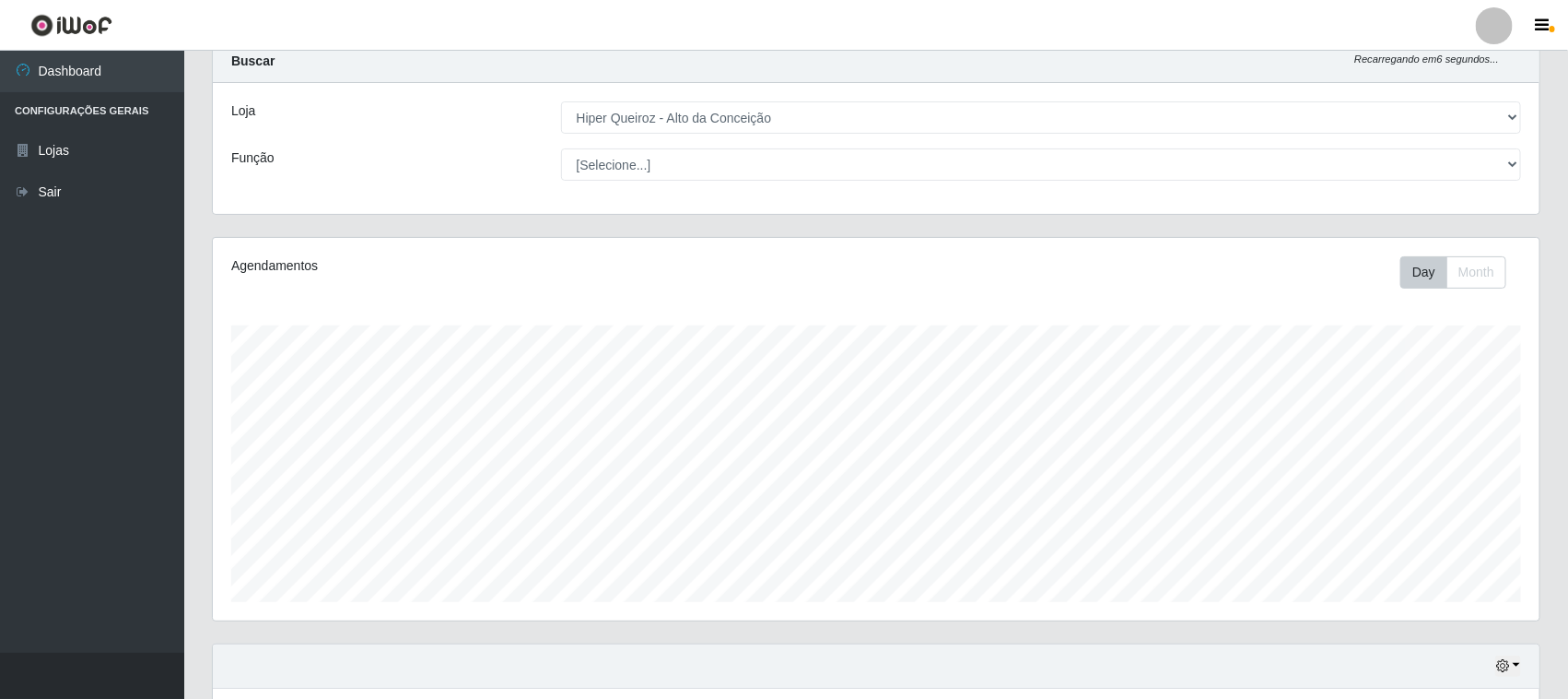
scroll to position [0, 0]
